Goal: Task Accomplishment & Management: Use online tool/utility

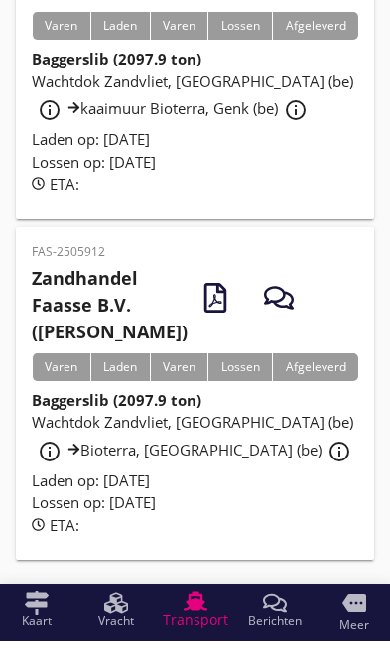
scroll to position [993, 0]
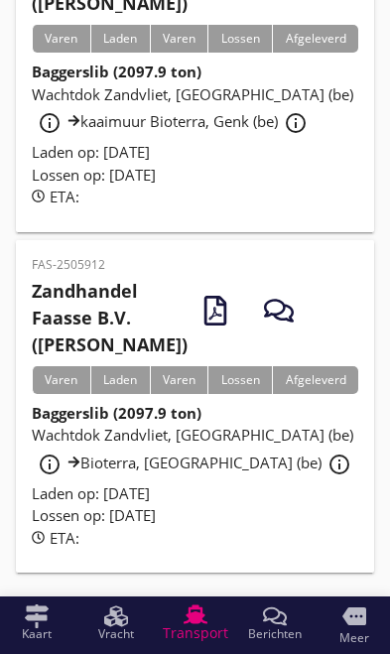
click at [321, 476] on div "info_outline" at bounding box center [339, 464] width 36 height 24
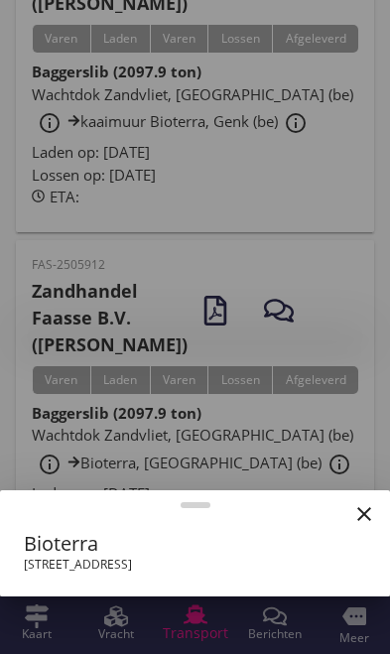
click at [363, 526] on icon "close" at bounding box center [364, 514] width 24 height 24
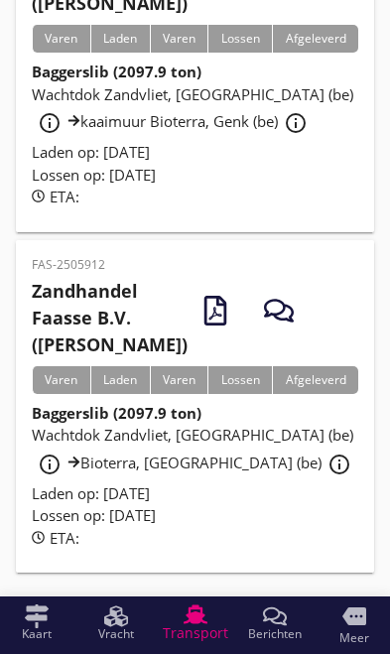
click at [72, 423] on strong "Baggerslib (2097.9 ton)" at bounding box center [117, 413] width 170 height 20
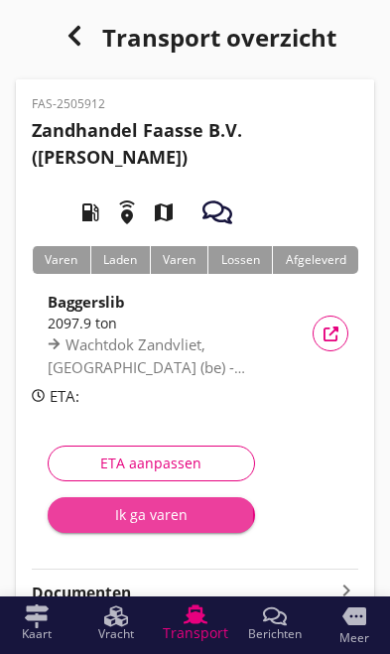
click at [171, 517] on div "Ik ga varen" at bounding box center [151, 514] width 176 height 21
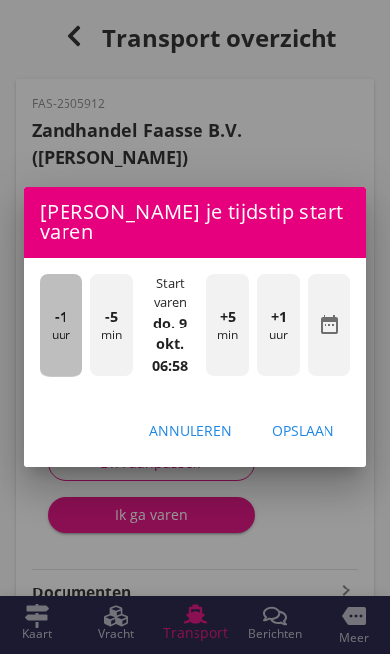
click at [64, 323] on div "-1 uur" at bounding box center [61, 325] width 43 height 103
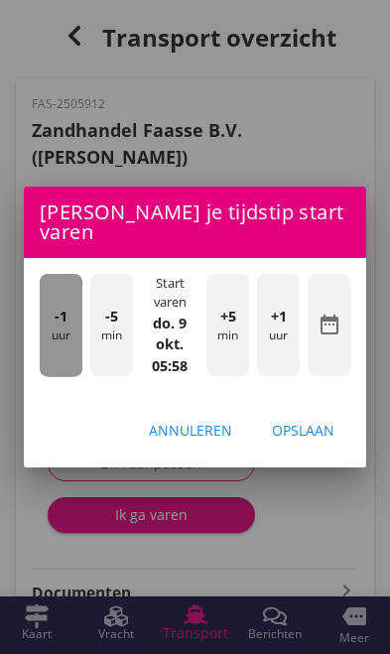
click at [58, 323] on div "-1 uur" at bounding box center [61, 325] width 43 height 103
click at [52, 315] on div "-1 uur" at bounding box center [61, 325] width 43 height 103
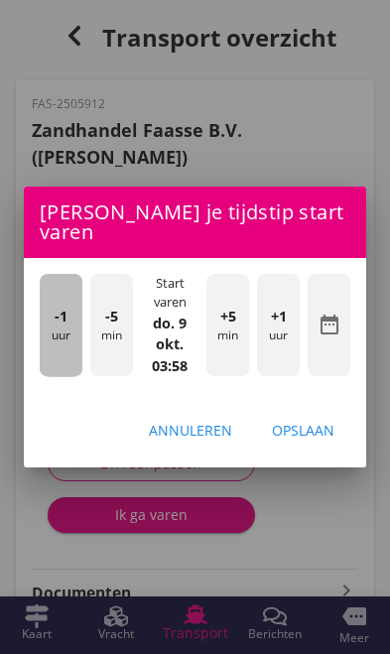
click at [40, 308] on div "-1 uur" at bounding box center [61, 325] width 43 height 103
click at [52, 311] on div "-1 uur" at bounding box center [61, 325] width 43 height 103
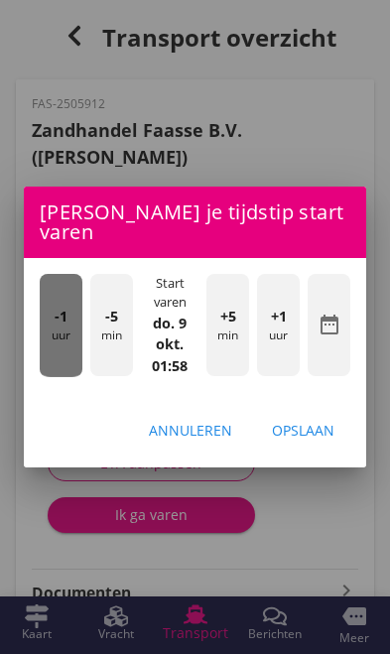
click at [63, 319] on div "-1 uur" at bounding box center [61, 325] width 43 height 103
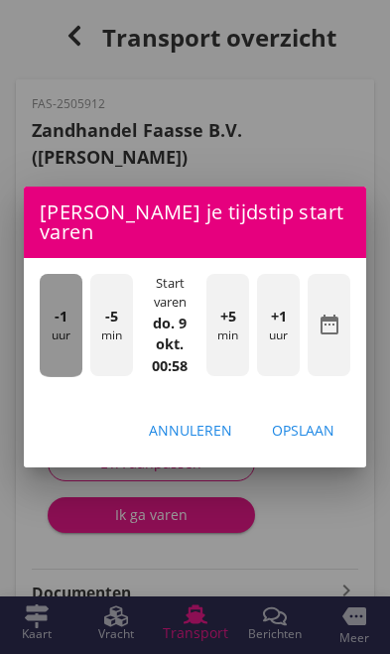
click at [65, 312] on span "-1" at bounding box center [61, 317] width 13 height 22
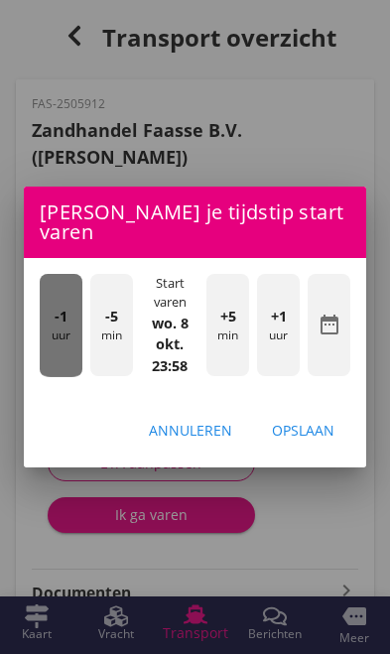
click at [62, 309] on span "-1" at bounding box center [61, 317] width 13 height 22
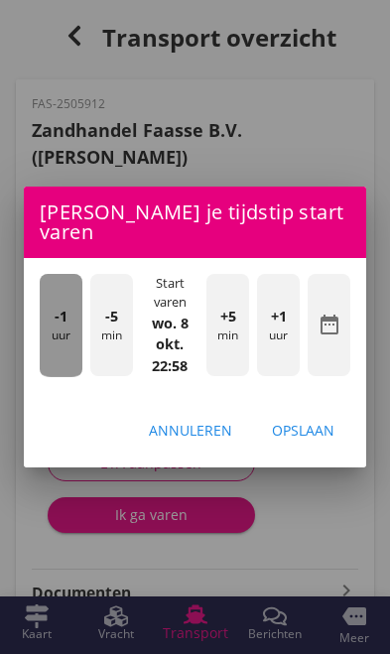
click at [63, 306] on span "-1" at bounding box center [61, 317] width 13 height 22
click at [64, 306] on span "-1" at bounding box center [61, 317] width 13 height 22
click at [62, 306] on span "-1" at bounding box center [61, 317] width 13 height 22
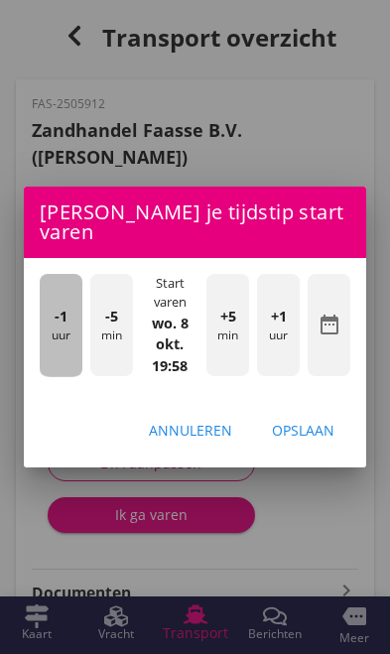
click at [61, 306] on span "-1" at bounding box center [61, 317] width 13 height 22
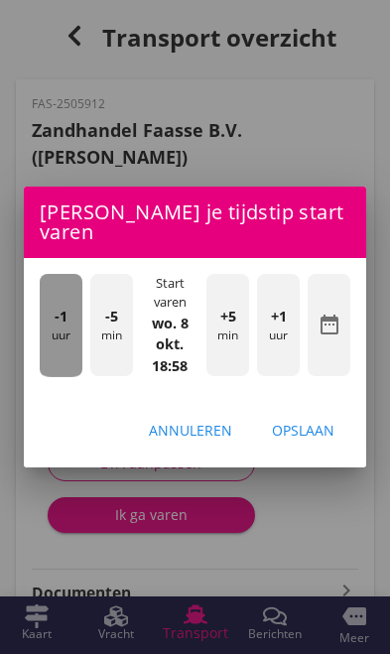
click at [64, 306] on span "-1" at bounding box center [61, 317] width 13 height 22
click at [72, 304] on div "-1 uur" at bounding box center [61, 325] width 43 height 103
click at [71, 303] on div "-1 uur" at bounding box center [61, 325] width 43 height 103
click at [77, 306] on div "-1 uur" at bounding box center [61, 325] width 43 height 103
click at [71, 301] on div "-1 uur" at bounding box center [61, 325] width 43 height 103
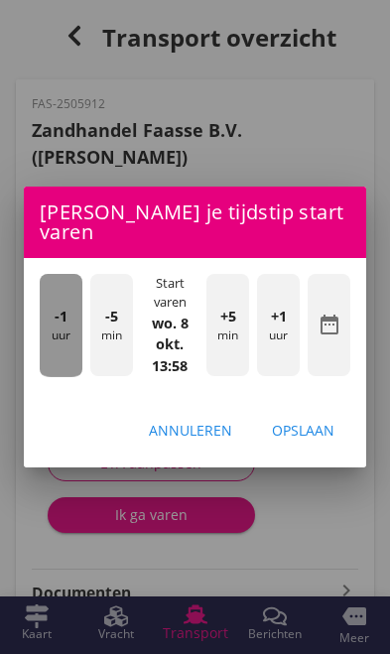
click at [70, 303] on div "-1 uur" at bounding box center [61, 325] width 43 height 103
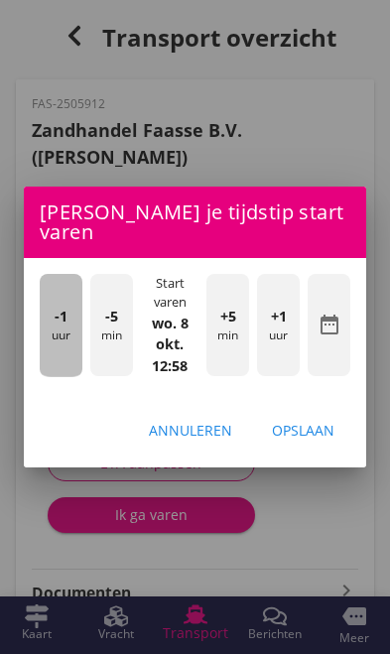
click at [62, 293] on div "-1 uur" at bounding box center [61, 325] width 43 height 103
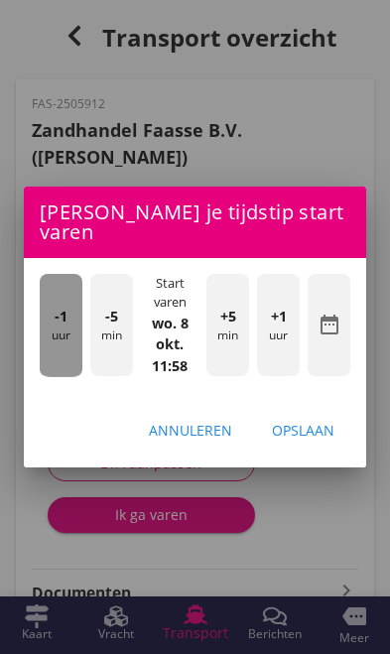
click at [64, 294] on div "-1 uur" at bounding box center [61, 325] width 43 height 103
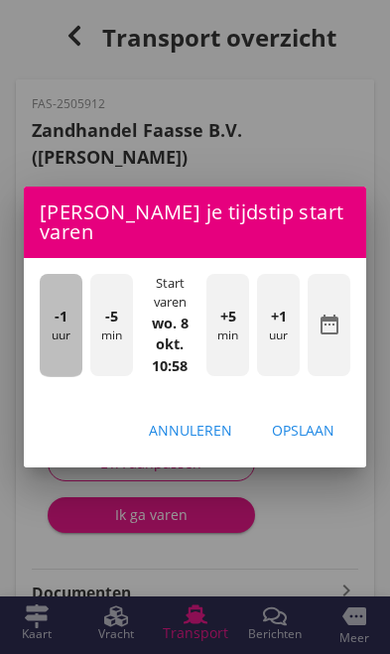
click at [62, 295] on div "-1 uur" at bounding box center [61, 325] width 43 height 103
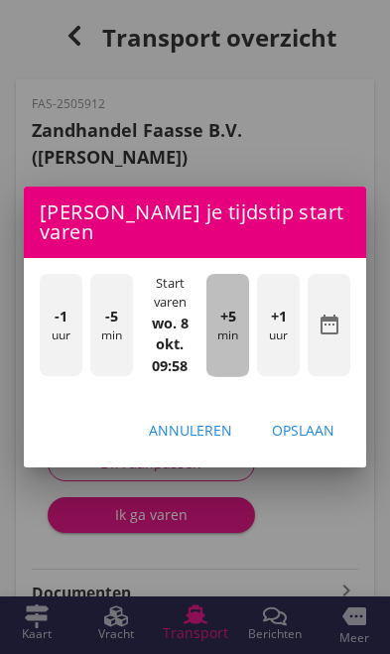
click at [225, 328] on div "+5 min" at bounding box center [227, 325] width 43 height 103
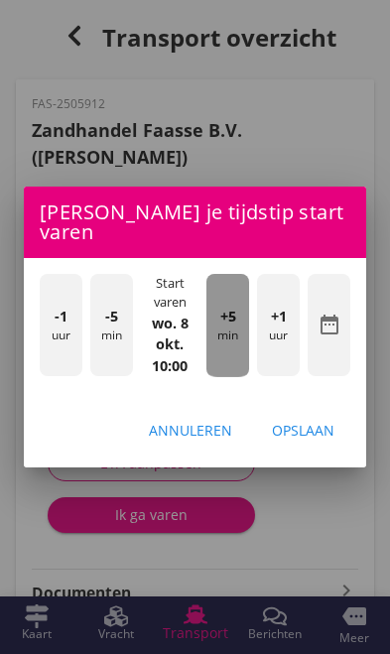
click at [234, 332] on div "+5 min" at bounding box center [227, 325] width 43 height 103
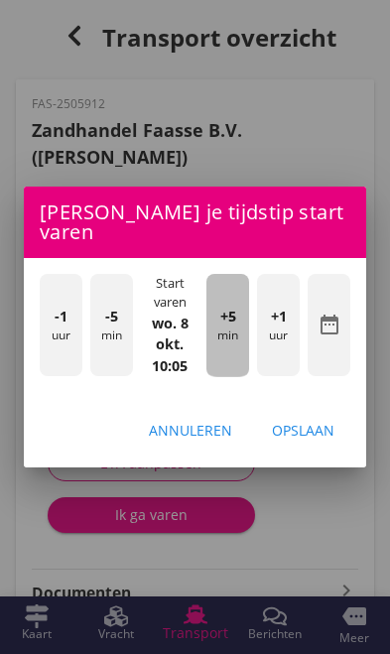
click at [233, 330] on div "+5 min" at bounding box center [227, 325] width 43 height 103
click at [232, 327] on div "+5 min" at bounding box center [227, 325] width 43 height 103
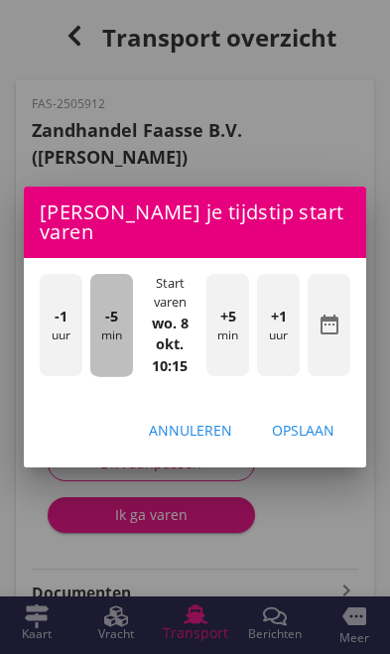
click at [116, 331] on div "-5 min" at bounding box center [111, 325] width 43 height 103
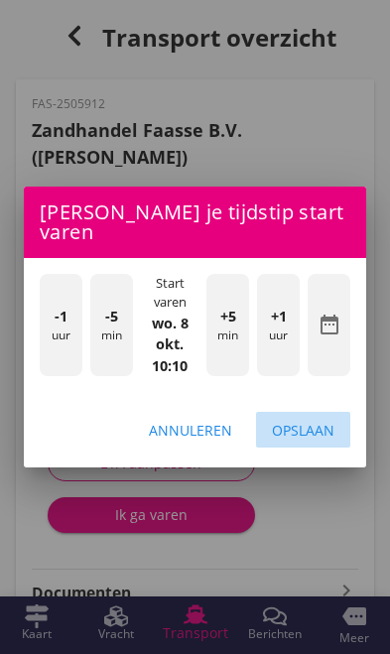
click at [315, 427] on div "Opslaan" at bounding box center [303, 430] width 62 height 21
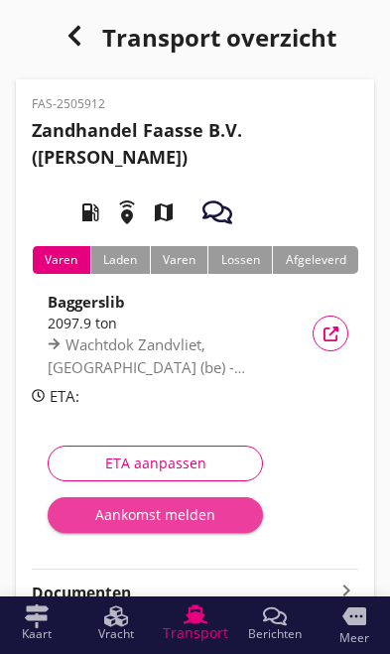
click at [182, 519] on div "Aankomst melden" at bounding box center [155, 514] width 184 height 21
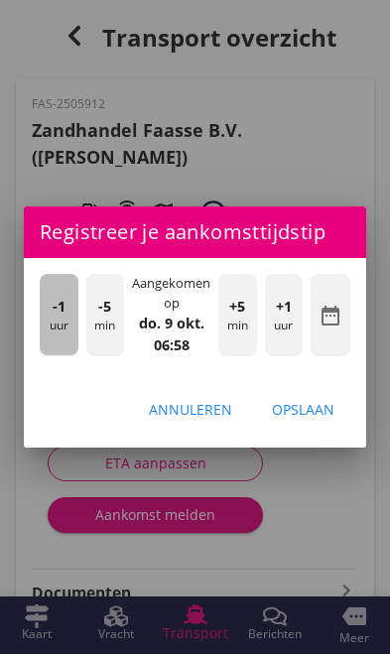
click at [47, 321] on div "-1 uur" at bounding box center [59, 314] width 39 height 81
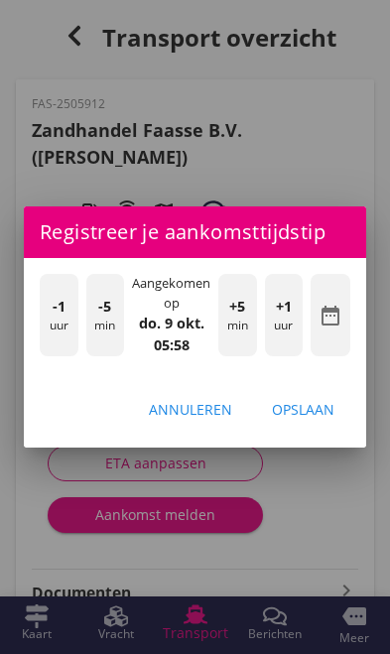
click at [57, 320] on div "-1 uur" at bounding box center [59, 314] width 39 height 81
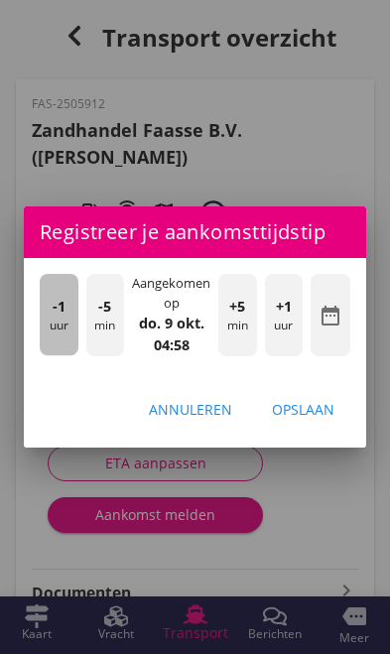
click at [50, 315] on div "-1 uur" at bounding box center [59, 314] width 39 height 81
click at [50, 308] on div "-1 uur" at bounding box center [59, 314] width 39 height 81
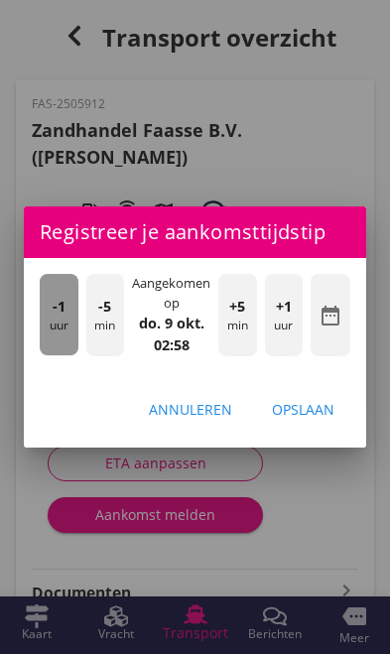
click at [59, 309] on span "-1" at bounding box center [59, 307] width 13 height 22
click at [64, 311] on span "-1" at bounding box center [59, 307] width 13 height 22
click at [65, 312] on div "-1 uur" at bounding box center [59, 314] width 39 height 81
click at [69, 312] on div "-1 uur" at bounding box center [59, 314] width 39 height 81
click at [62, 306] on span "-1" at bounding box center [59, 307] width 13 height 22
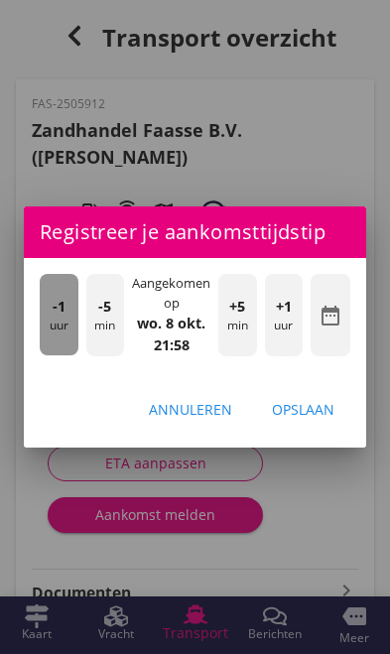
click at [60, 305] on span "-1" at bounding box center [59, 307] width 13 height 22
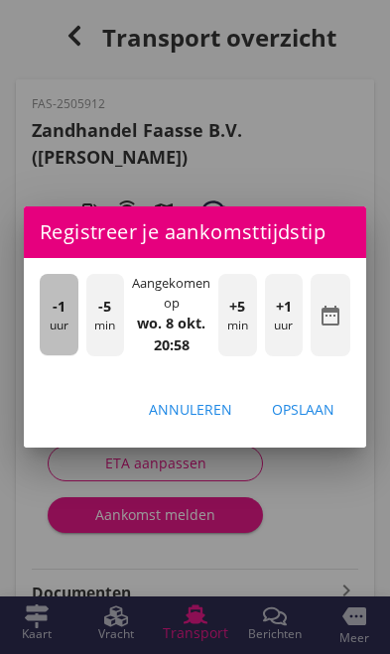
click at [60, 303] on span "-1" at bounding box center [59, 307] width 13 height 22
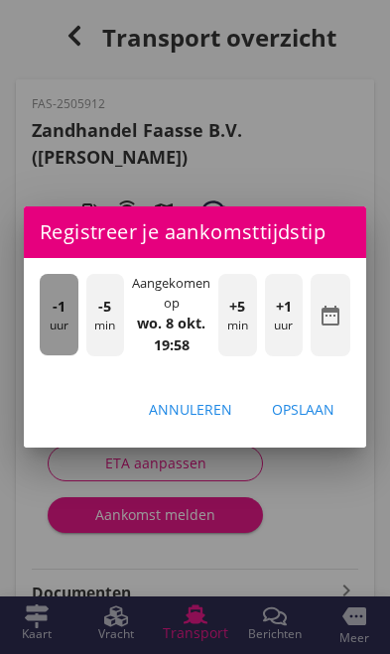
click at [62, 305] on span "-1" at bounding box center [59, 307] width 13 height 22
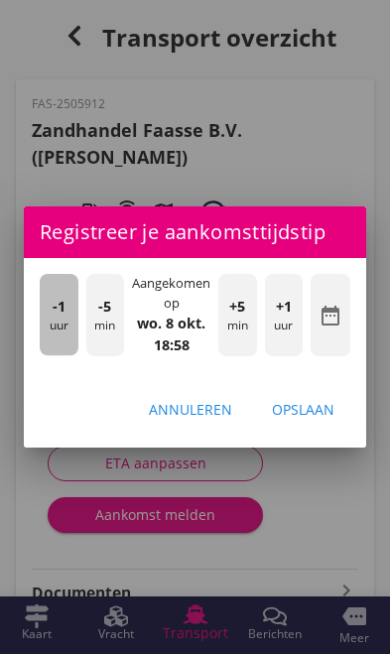
click at [63, 301] on span "-1" at bounding box center [59, 307] width 13 height 22
click at [60, 303] on span "-1" at bounding box center [59, 307] width 13 height 22
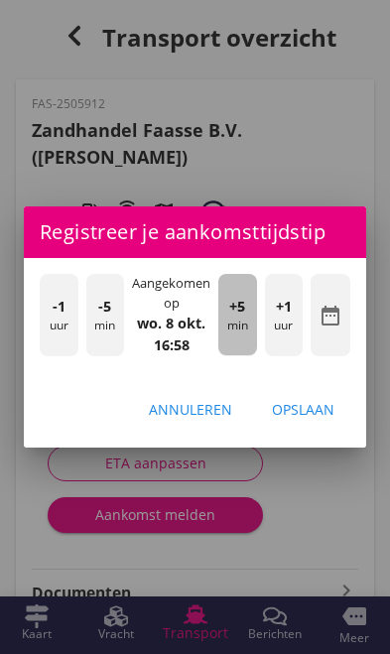
click at [245, 318] on div "+5 min" at bounding box center [237, 314] width 39 height 81
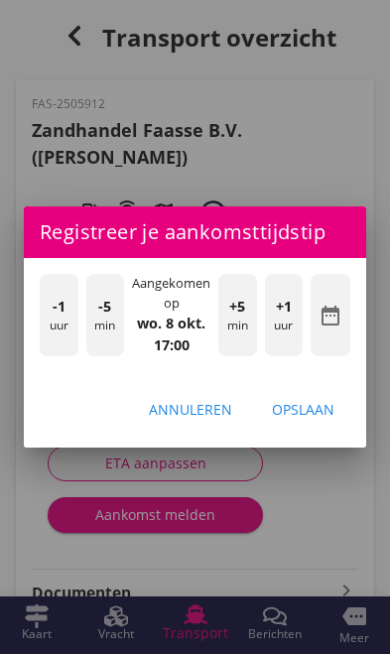
click at [317, 408] on div "Opslaan" at bounding box center [303, 409] width 62 height 21
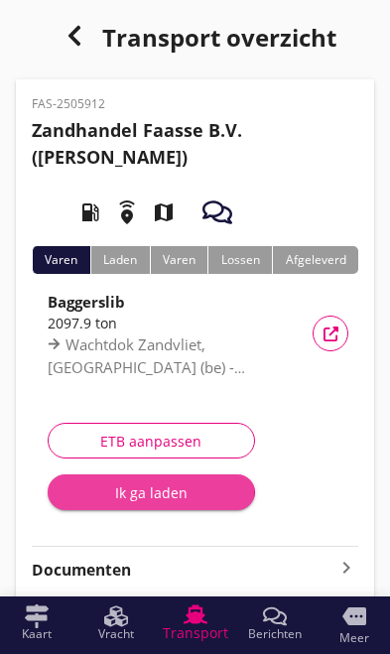
click at [134, 500] on div "Ik ga laden" at bounding box center [151, 492] width 176 height 21
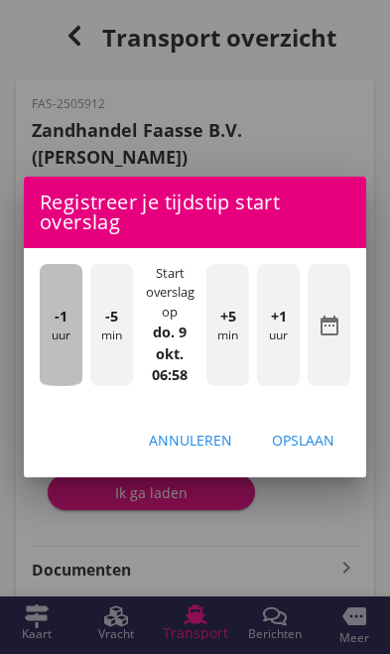
click at [49, 337] on div "-1 uur" at bounding box center [61, 325] width 43 height 122
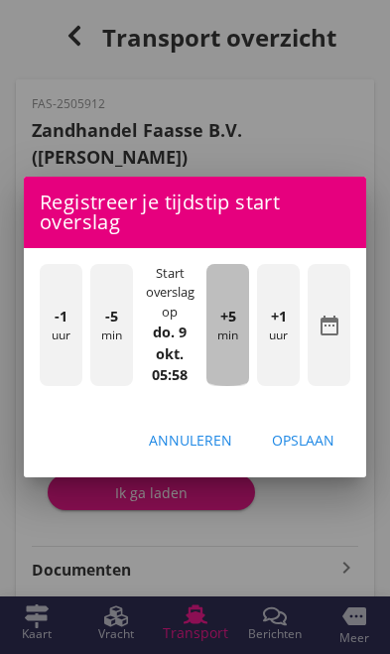
click at [232, 332] on div "+5 min" at bounding box center [227, 325] width 43 height 122
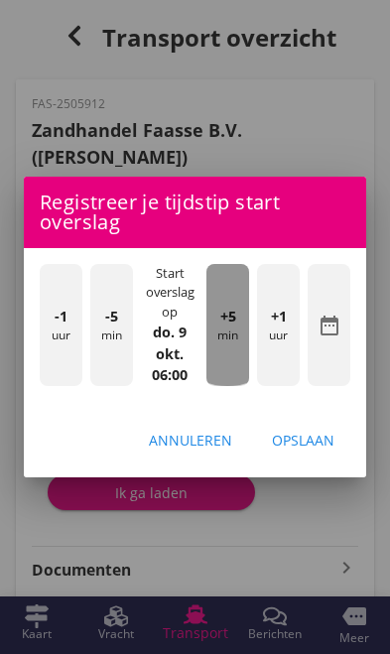
click at [237, 336] on div "+5 min" at bounding box center [227, 325] width 43 height 122
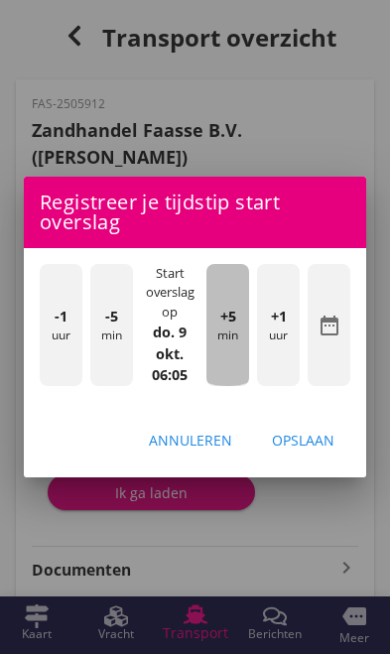
click at [234, 338] on div "+5 min" at bounding box center [227, 325] width 43 height 122
click at [238, 334] on div "+5 min" at bounding box center [227, 325] width 43 height 122
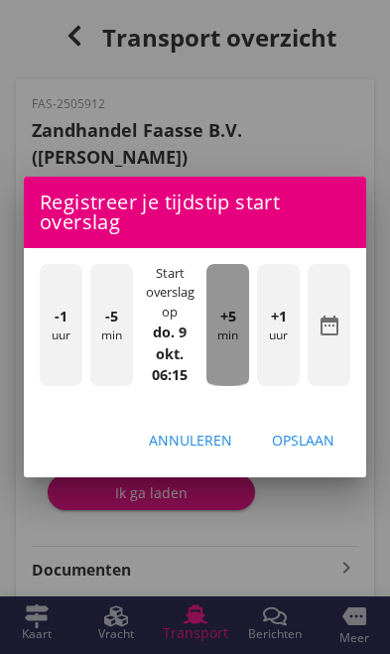
click at [237, 337] on div "+5 min" at bounding box center [227, 325] width 43 height 122
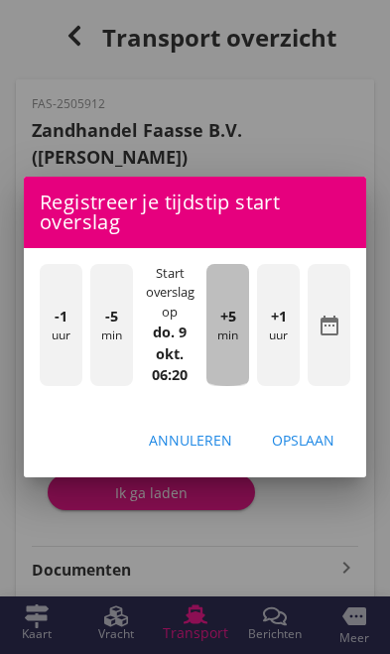
click at [236, 332] on div "+5 min" at bounding box center [227, 325] width 43 height 122
click at [232, 327] on div "+5 min" at bounding box center [227, 325] width 43 height 122
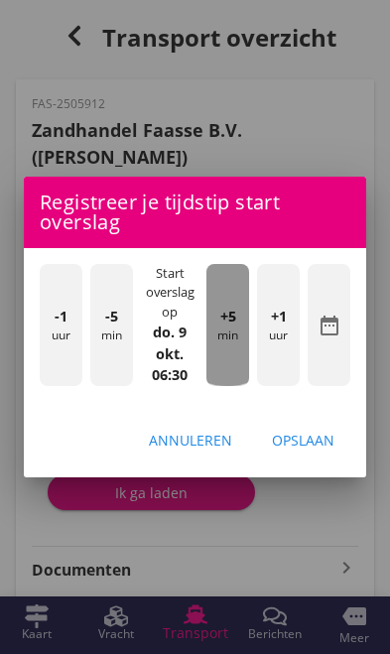
click at [240, 325] on div "+5 min" at bounding box center [227, 325] width 43 height 122
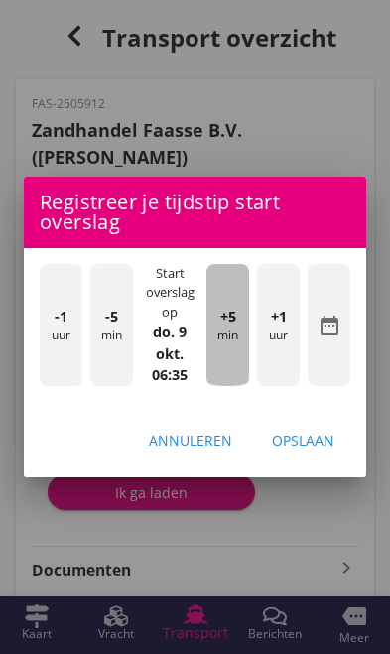
click at [241, 324] on div "+5 min" at bounding box center [227, 325] width 43 height 122
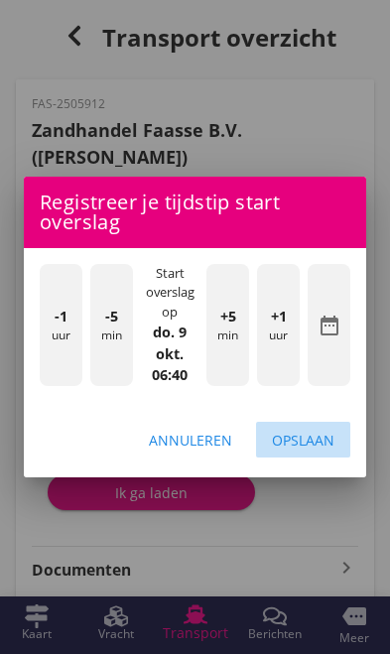
click at [312, 437] on div "Opslaan" at bounding box center [303, 440] width 62 height 21
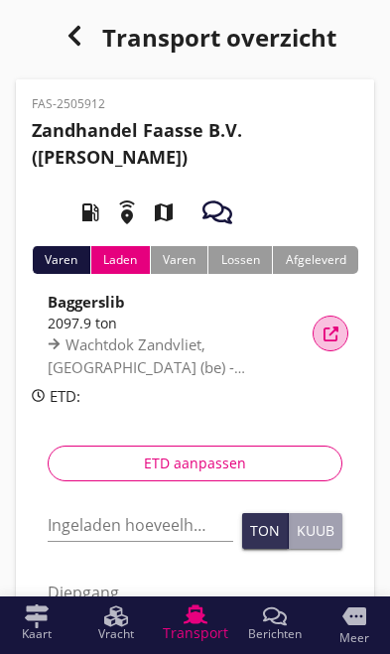
click at [340, 323] on button "Vracht details" at bounding box center [330, 333] width 36 height 36
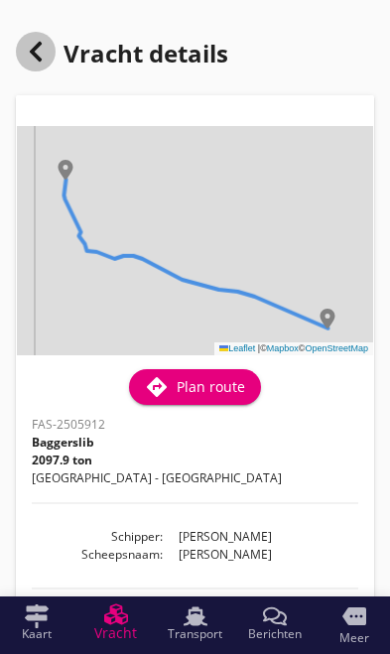
click at [35, 38] on div at bounding box center [36, 52] width 40 height 40
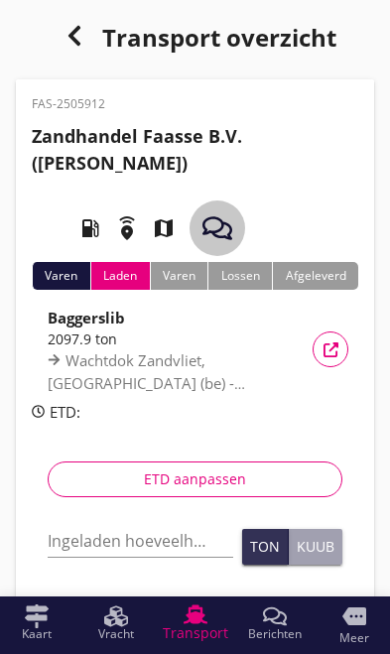
click at [215, 219] on use "button" at bounding box center [217, 227] width 30 height 23
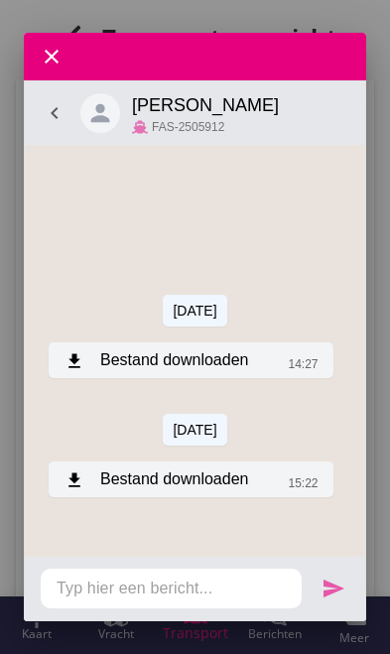
click at [125, 358] on div "download Bestand downloaden" at bounding box center [156, 359] width 184 height 24
click at [109, 369] on div "download Bestand downloaden" at bounding box center [156, 359] width 184 height 24
click at [167, 480] on div "download Bestand downloaden" at bounding box center [156, 480] width 184 height 24
click at [200, 483] on div "download Bestand downloaden" at bounding box center [156, 480] width 184 height 24
